Goal: Find specific page/section: Find specific page/section

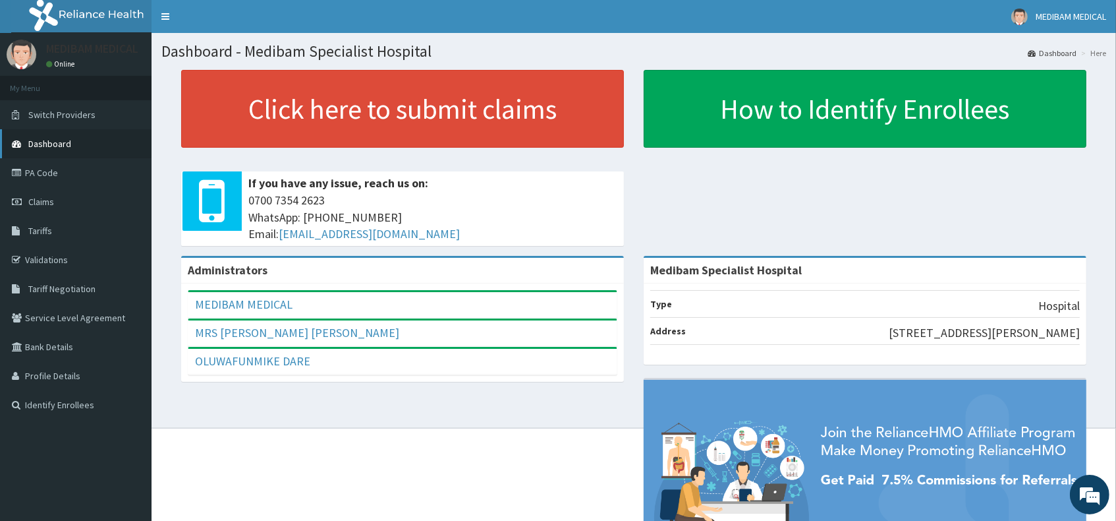
click at [72, 141] on link "Dashboard" at bounding box center [76, 143] width 152 height 29
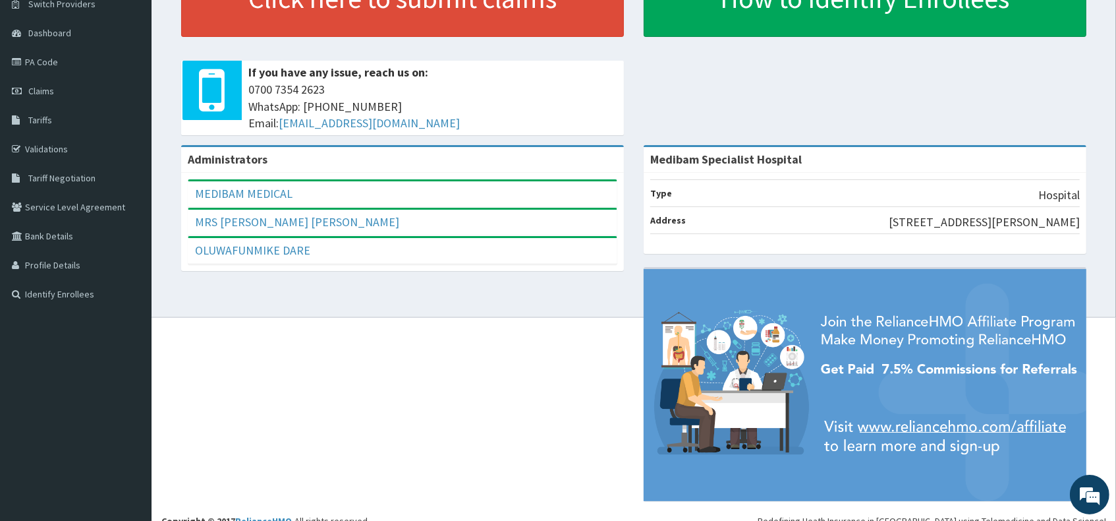
scroll to position [126, 0]
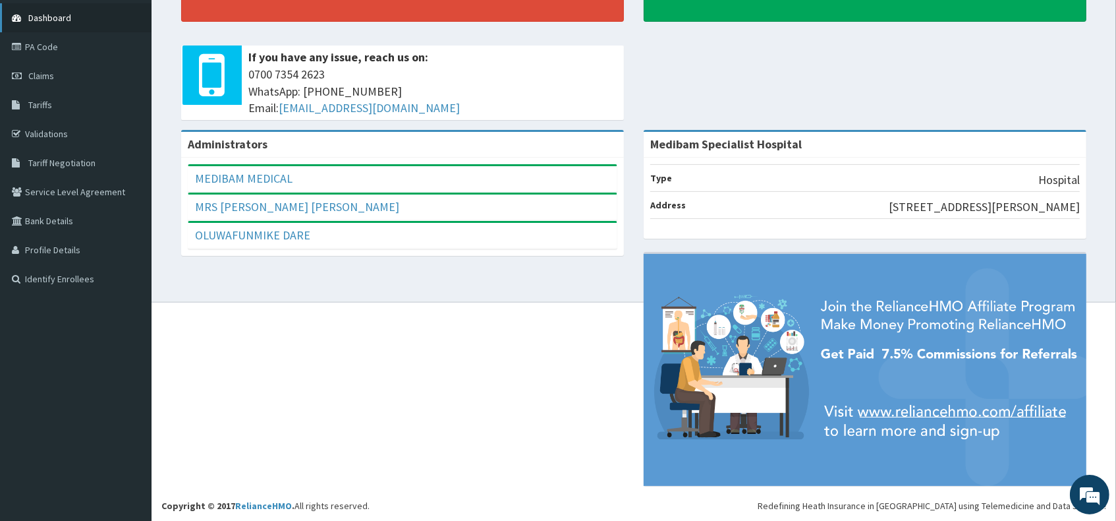
click at [65, 15] on span "Dashboard" at bounding box center [49, 18] width 43 height 12
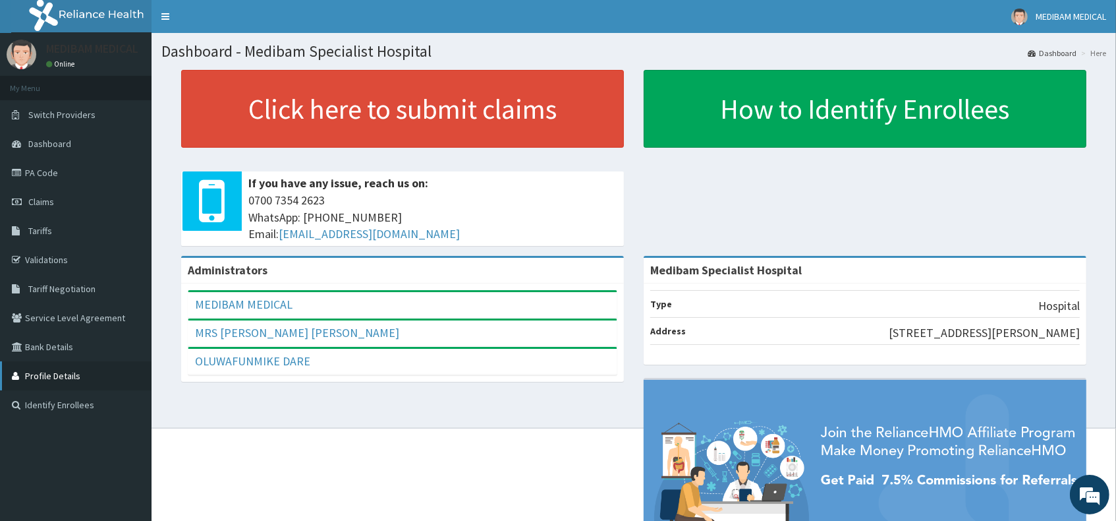
click at [79, 387] on link "Profile Details" at bounding box center [76, 375] width 152 height 29
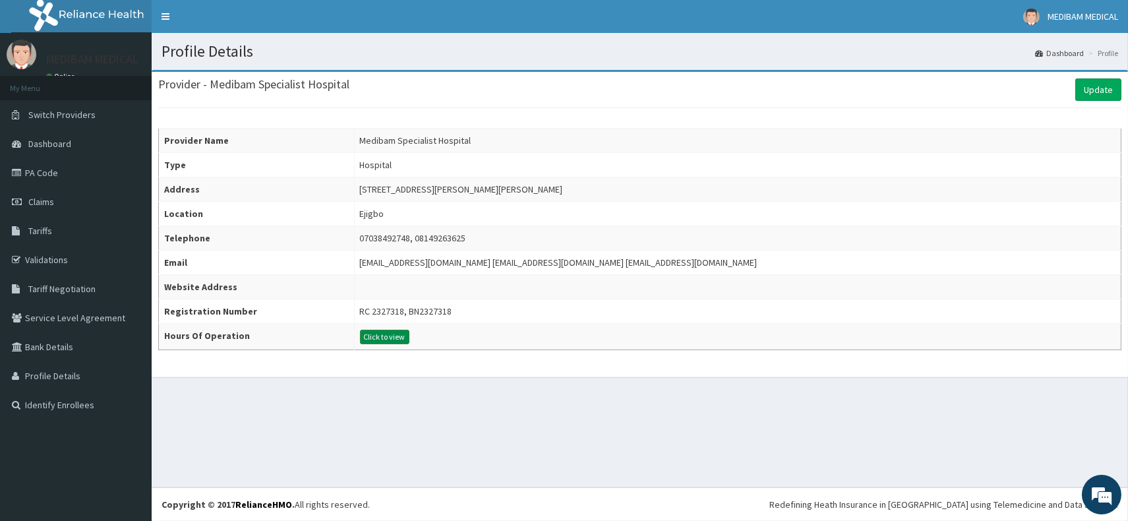
click at [374, 331] on button "Click to view" at bounding box center [384, 337] width 49 height 14
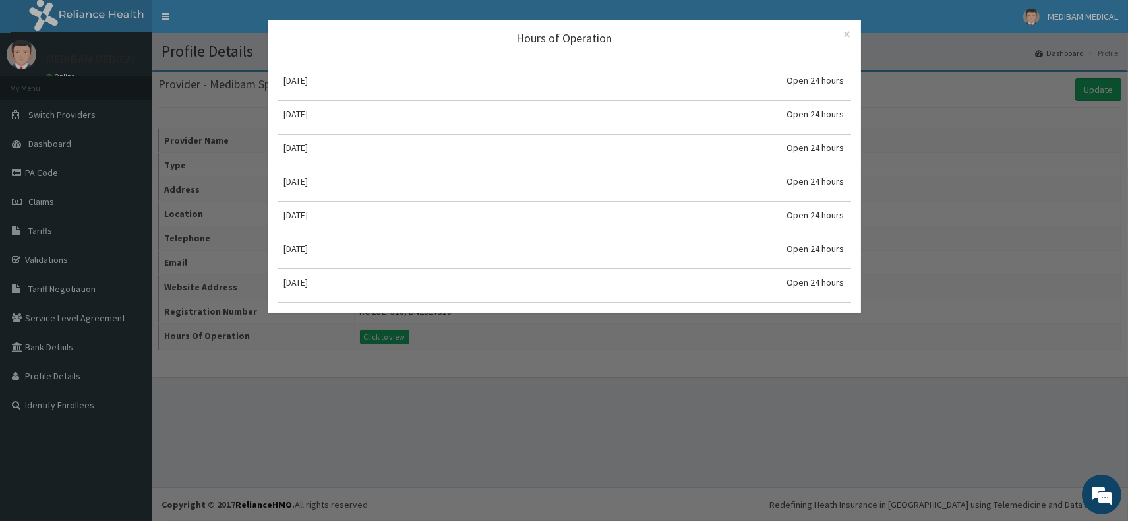
click at [852, 32] on div "Hours of Operation × Close" at bounding box center [564, 39] width 593 height 38
click at [848, 35] on span "×" at bounding box center [847, 34] width 7 height 18
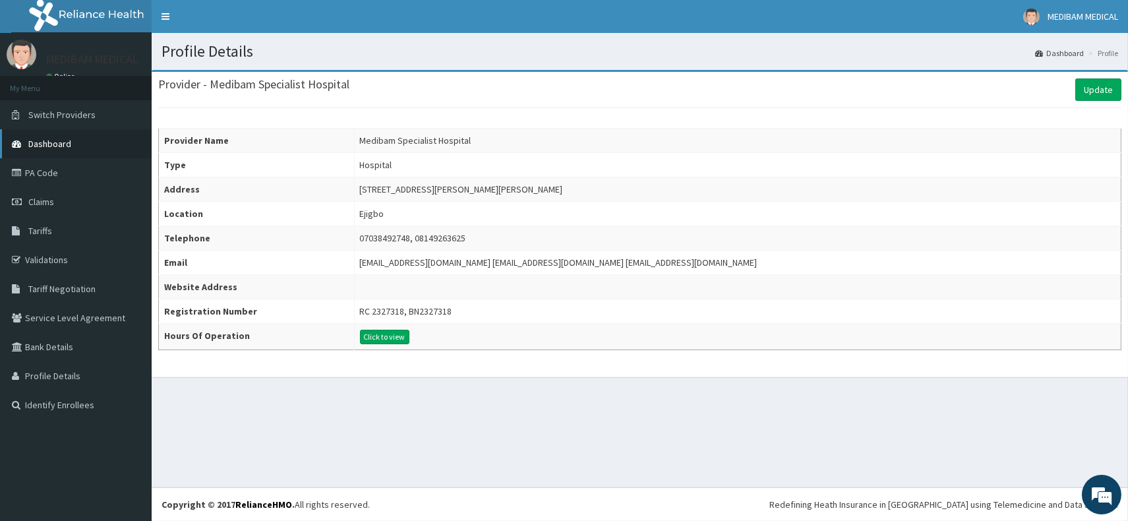
click at [98, 146] on link "Dashboard" at bounding box center [76, 143] width 152 height 29
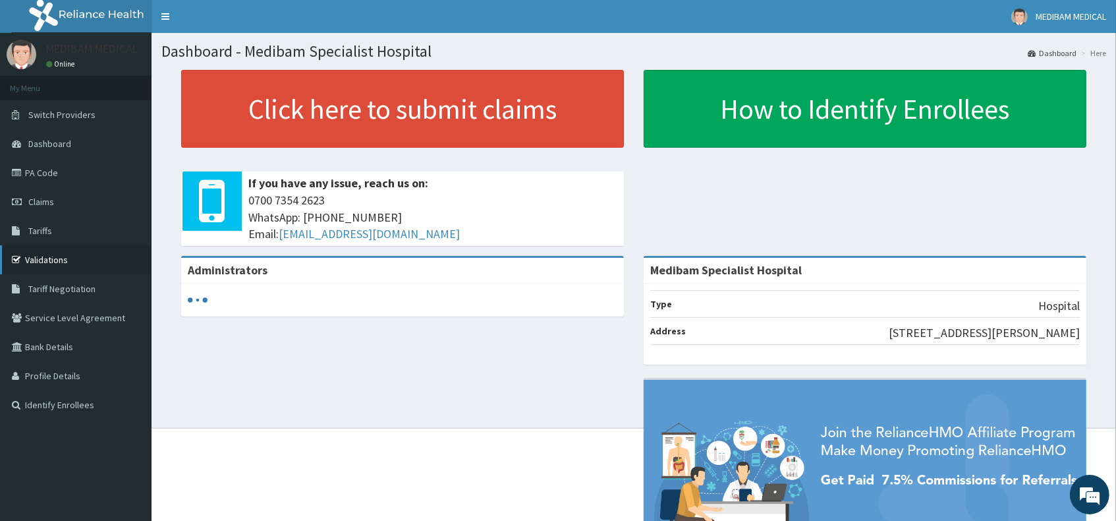
click at [101, 248] on link "Validations" at bounding box center [76, 259] width 152 height 29
